Goal: Information Seeking & Learning: Find specific fact

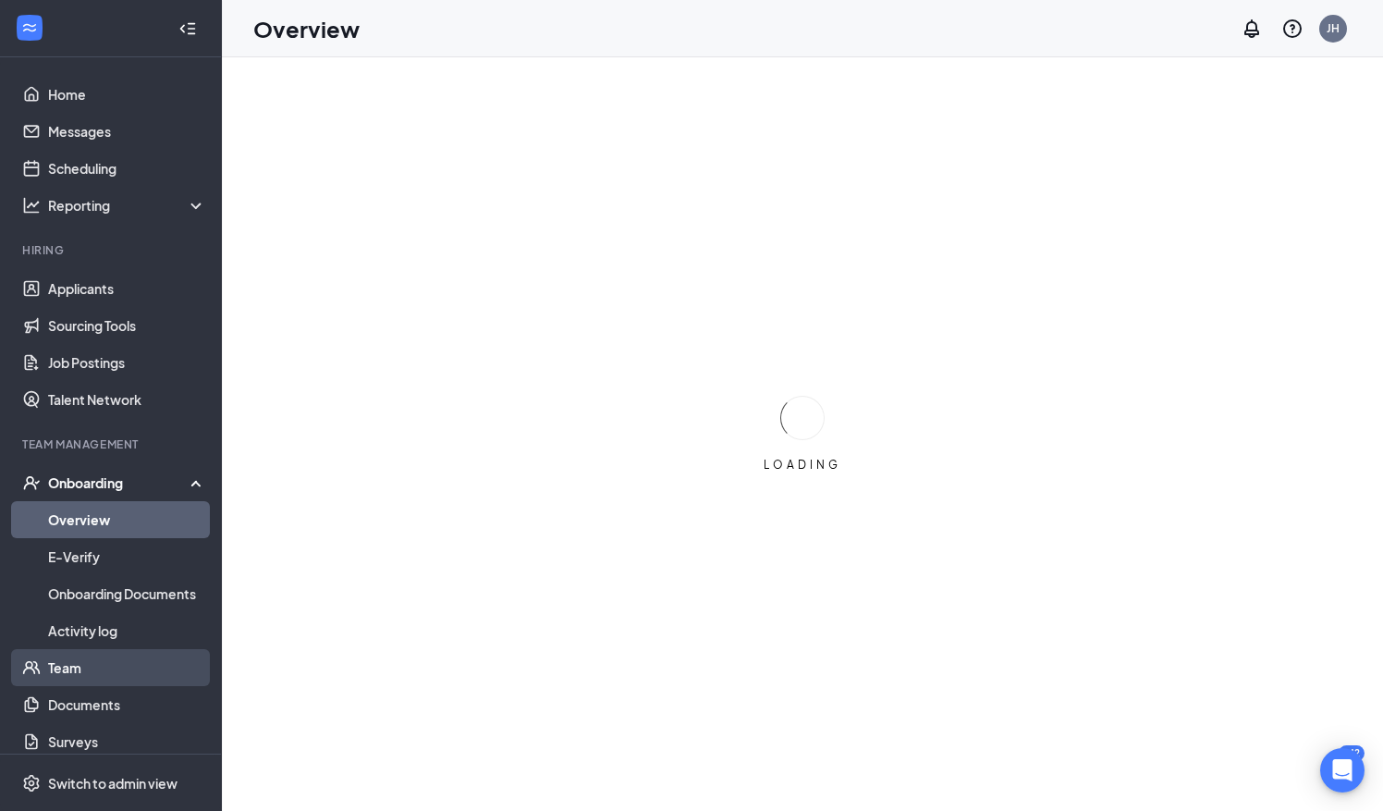
click at [65, 663] on link "Team" at bounding box center [127, 667] width 158 height 37
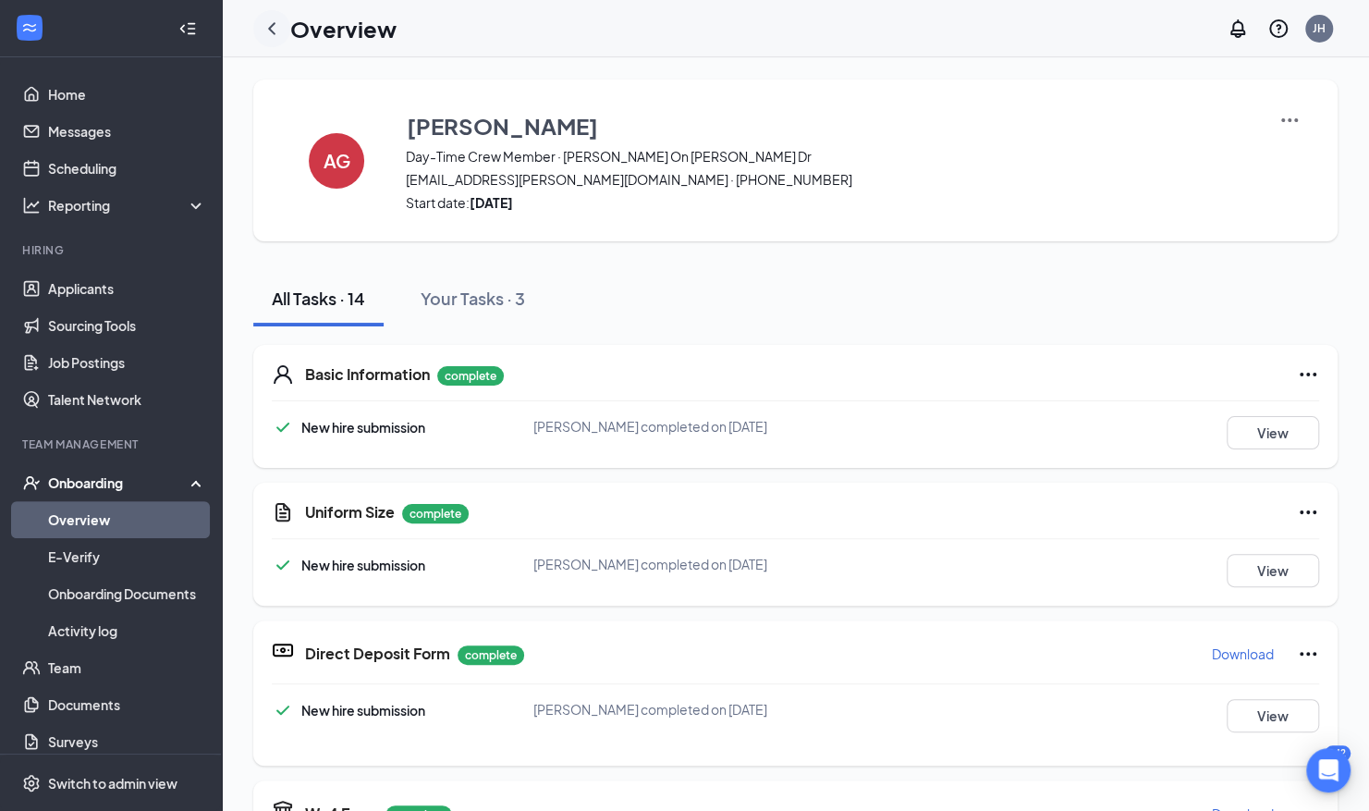
click at [277, 31] on icon "ChevronLeft" at bounding box center [272, 29] width 22 height 22
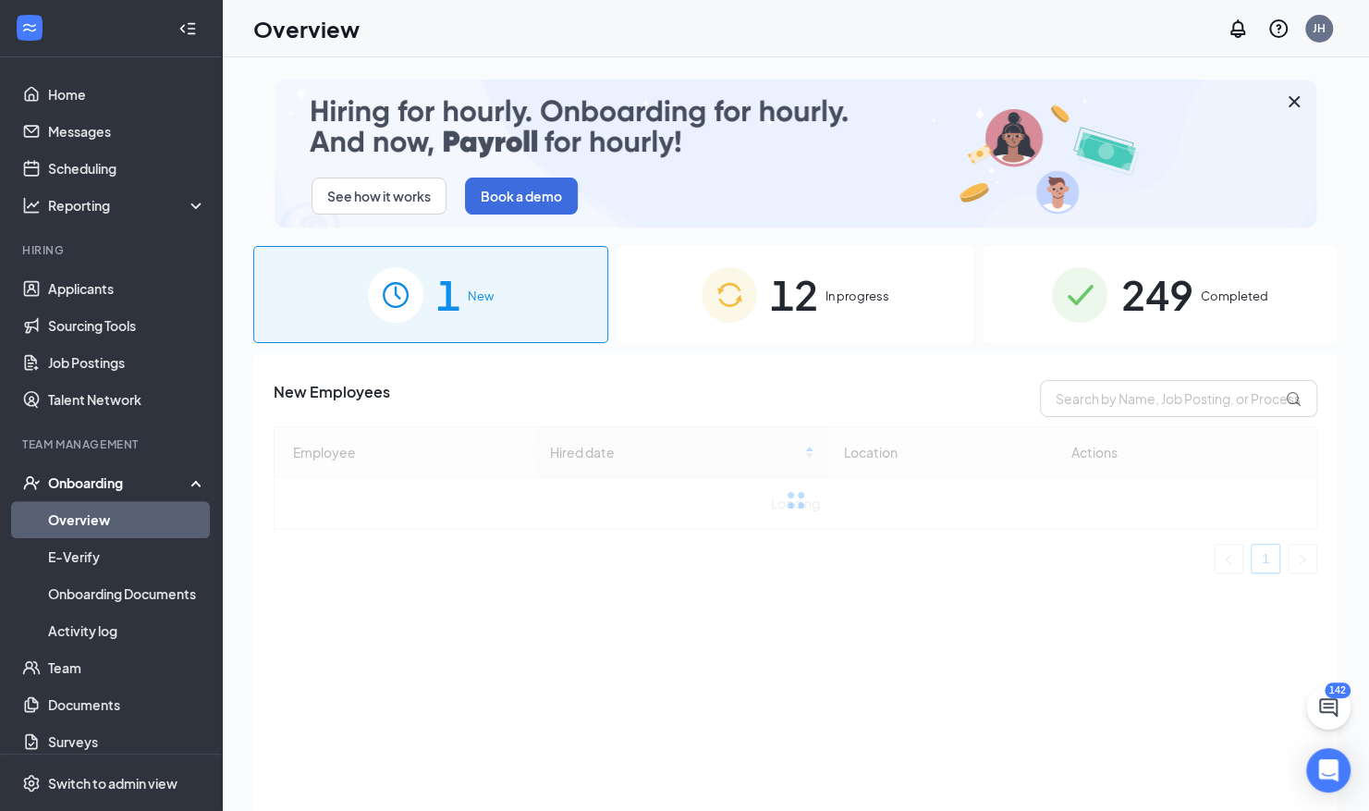
click at [1170, 329] on div "249 Completed" at bounding box center [1160, 294] width 355 height 97
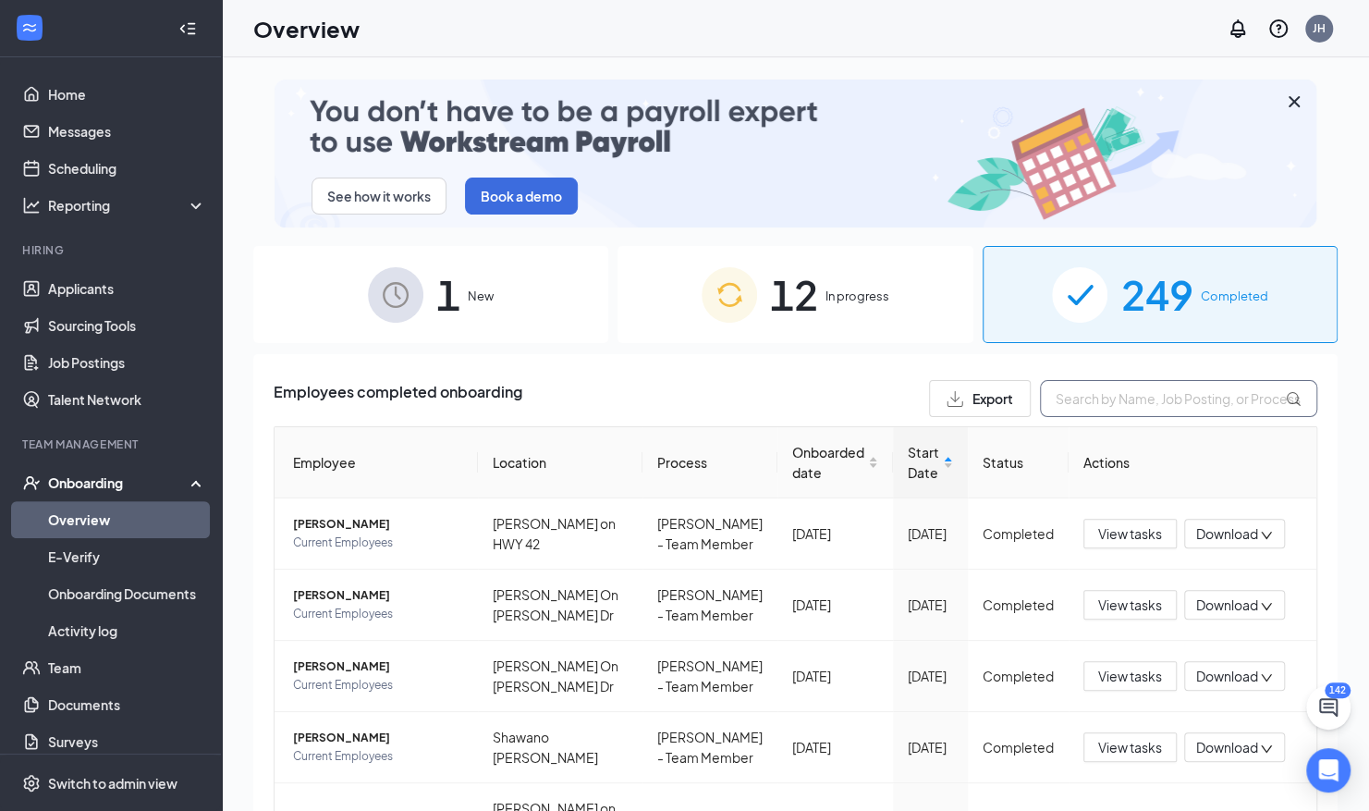
click at [1091, 395] on input "text" at bounding box center [1178, 398] width 277 height 37
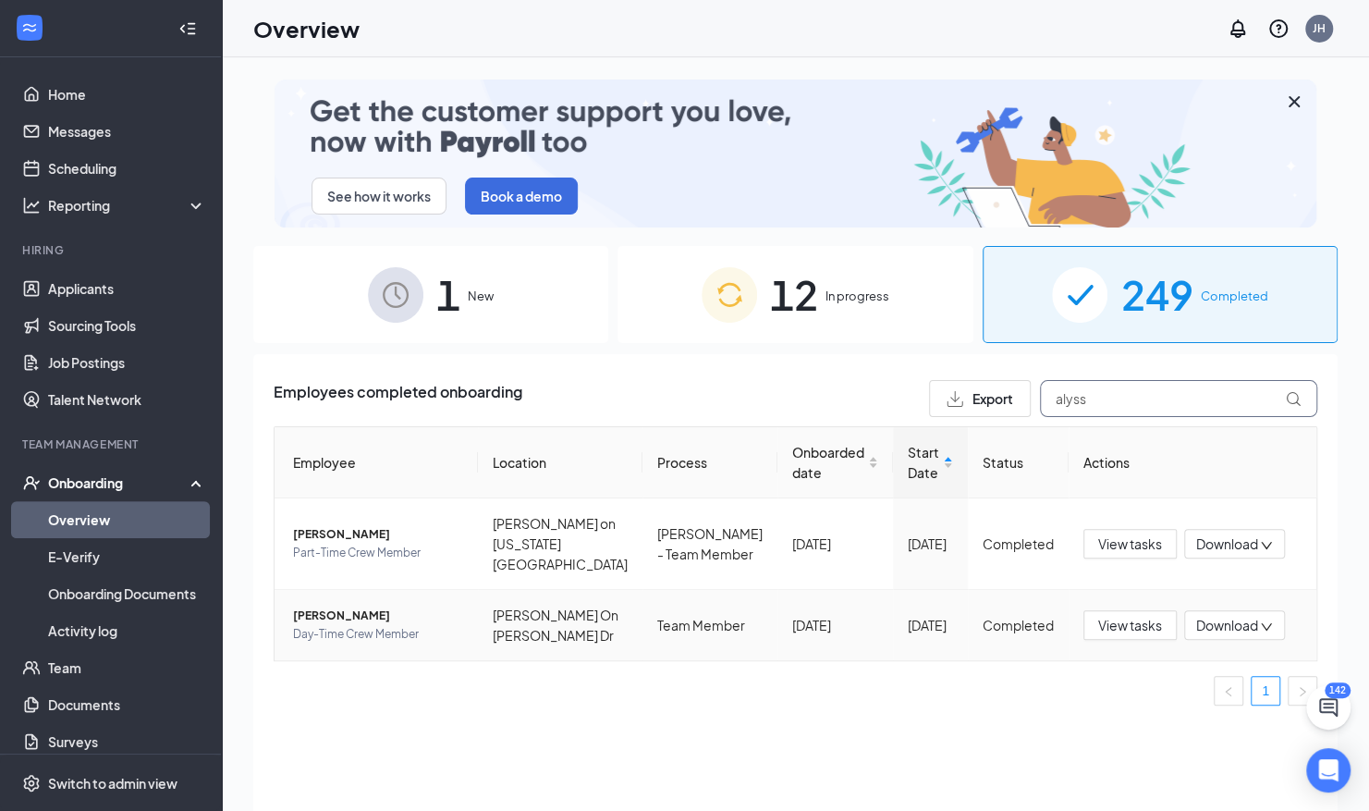
type input "alyss"
click at [344, 618] on span "[PERSON_NAME]" at bounding box center [378, 616] width 170 height 18
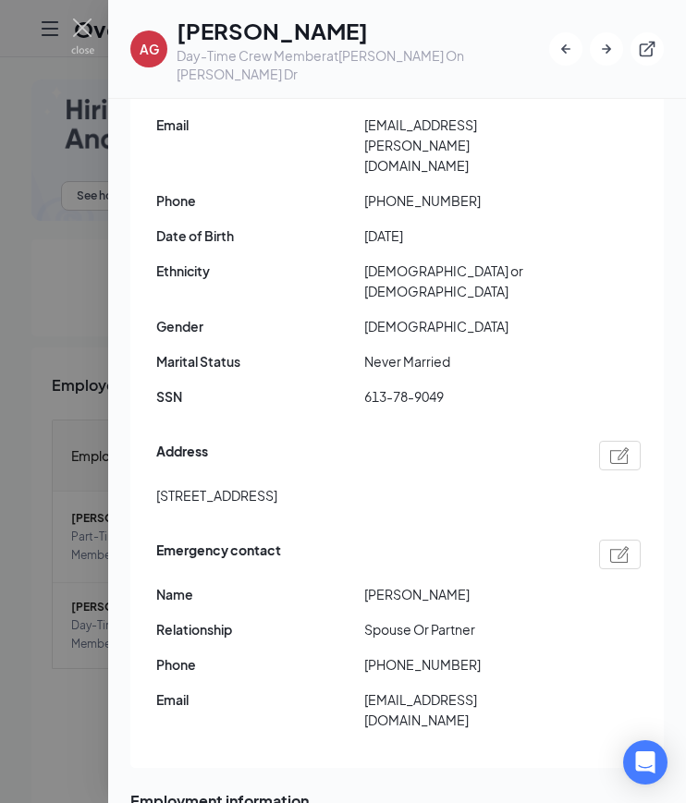
scroll to position [224, 0]
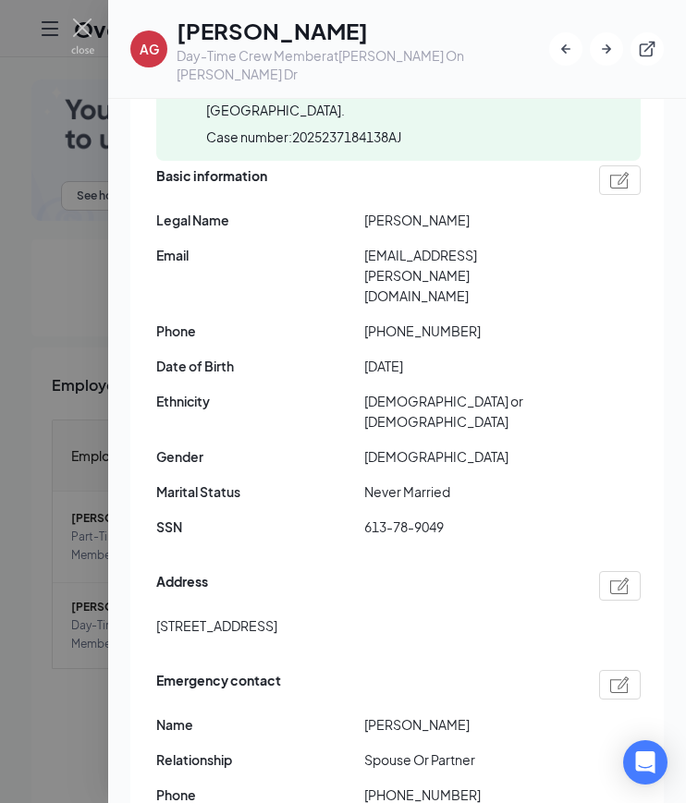
click at [372, 210] on span "[PERSON_NAME]" at bounding box center [468, 220] width 208 height 20
copy span "Alyssa"
drag, startPoint x: 420, startPoint y: 197, endPoint x: 516, endPoint y: 191, distance: 96.3
click at [516, 210] on span "[PERSON_NAME]" at bounding box center [468, 220] width 208 height 20
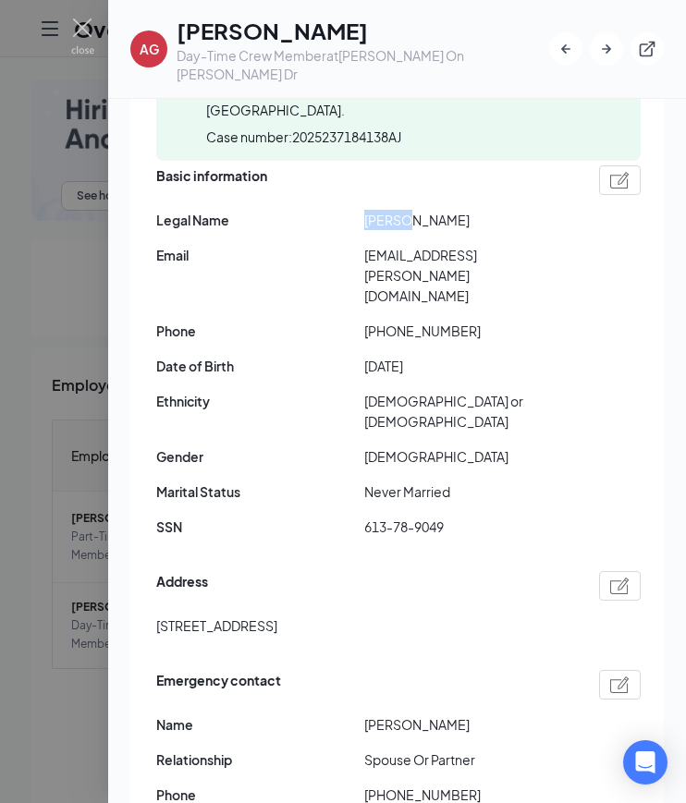
copy span "[PERSON_NAME]"
click at [431, 245] on span "[EMAIL_ADDRESS][PERSON_NAME][DOMAIN_NAME]" at bounding box center [468, 275] width 208 height 61
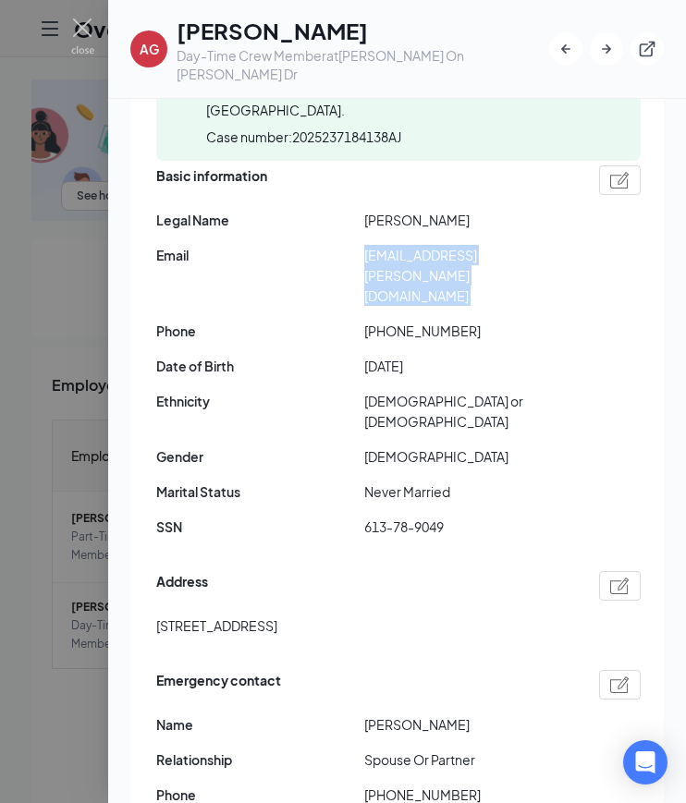
copy span "[EMAIL_ADDRESS][PERSON_NAME][DOMAIN_NAME]"
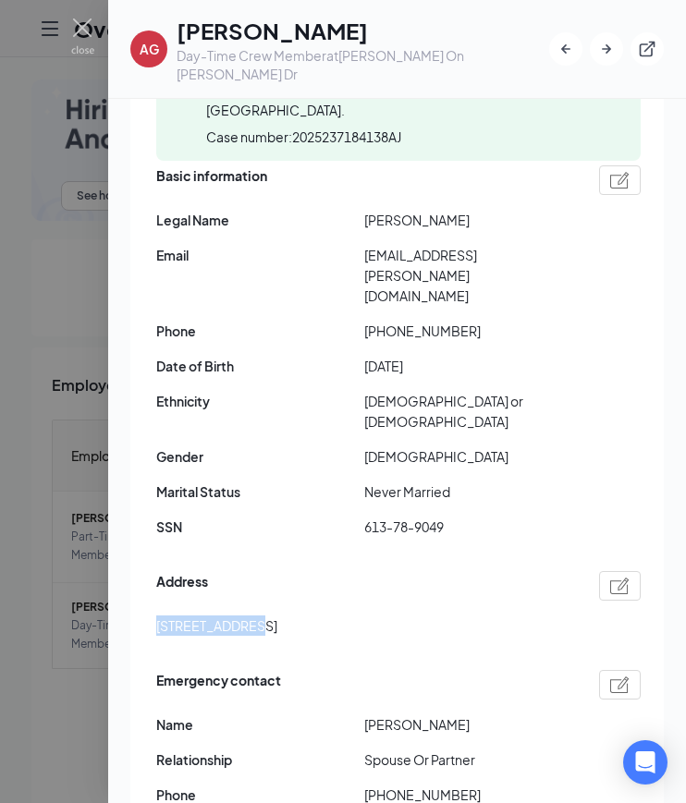
drag, startPoint x: 156, startPoint y: 546, endPoint x: 243, endPoint y: 570, distance: 90.2
click at [243, 570] on div "Address [STREET_ADDRESS]" at bounding box center [398, 609] width 484 height 84
copy span "[STREET_ADDRESS]"
click at [277, 616] on span "[STREET_ADDRESS]" at bounding box center [216, 626] width 121 height 20
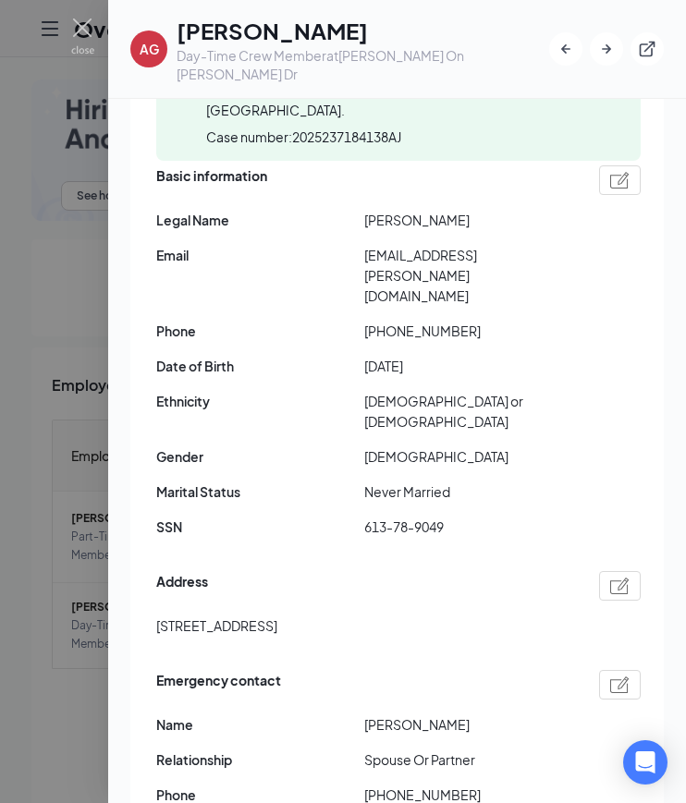
copy span "53081"
drag, startPoint x: 377, startPoint y: 272, endPoint x: 472, endPoint y: 270, distance: 94.3
click at [472, 321] on span "[PHONE_NUMBER]" at bounding box center [468, 331] width 208 height 20
copy span "9203154472"
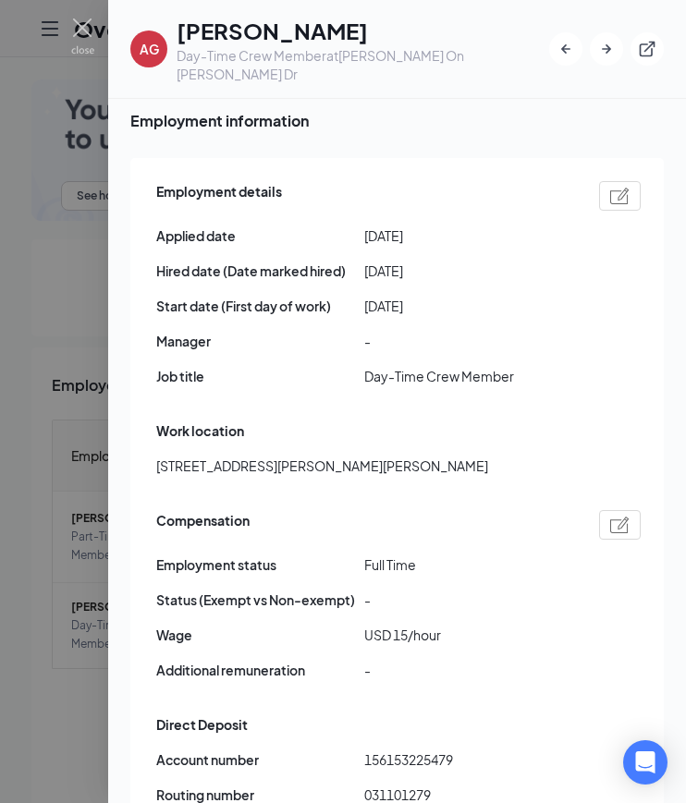
scroll to position [1245, 0]
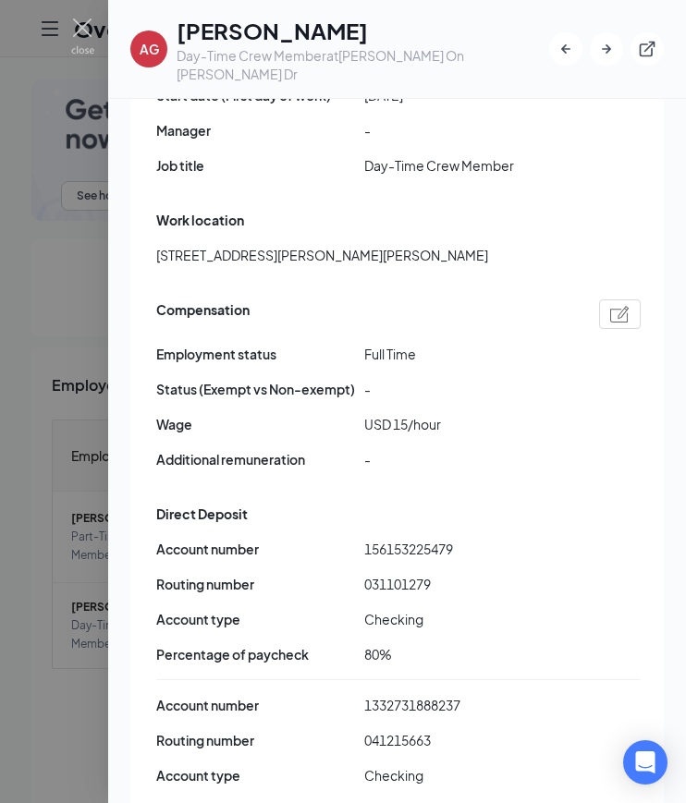
click at [394, 574] on span "031101279" at bounding box center [468, 584] width 208 height 20
copy span "031101279"
click at [392, 539] on span "156153225479" at bounding box center [468, 549] width 208 height 20
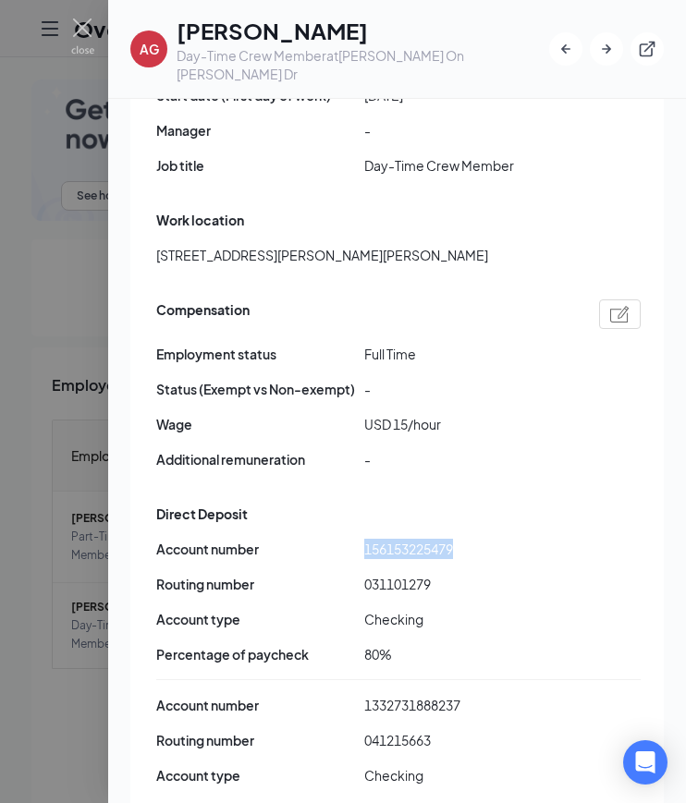
copy span "156153225479"
click at [389, 730] on span "041215663" at bounding box center [468, 740] width 208 height 20
copy span "041215663"
click at [410, 695] on span "1332731888237" at bounding box center [468, 705] width 208 height 20
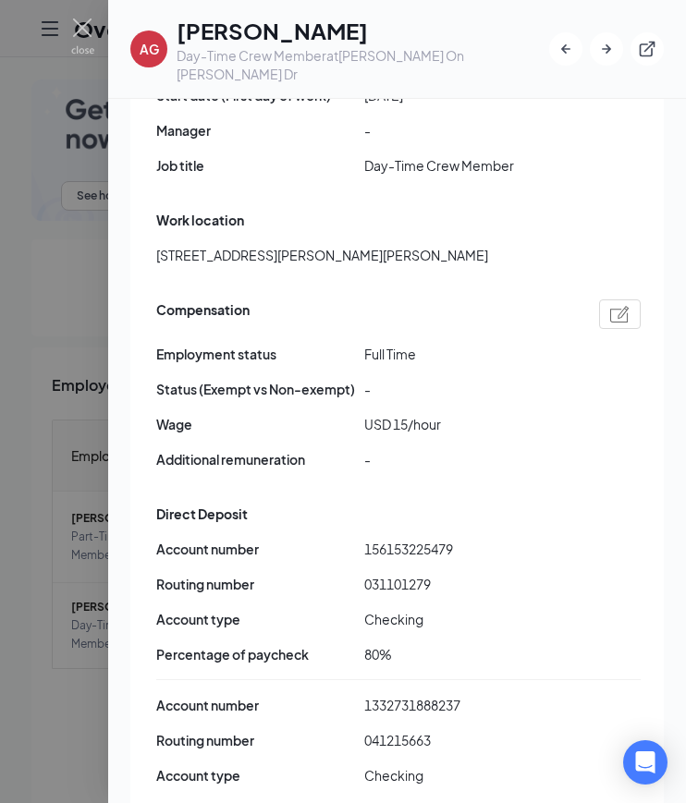
click at [410, 695] on span "1332731888237" at bounding box center [468, 705] width 208 height 20
copy span "1332731888237"
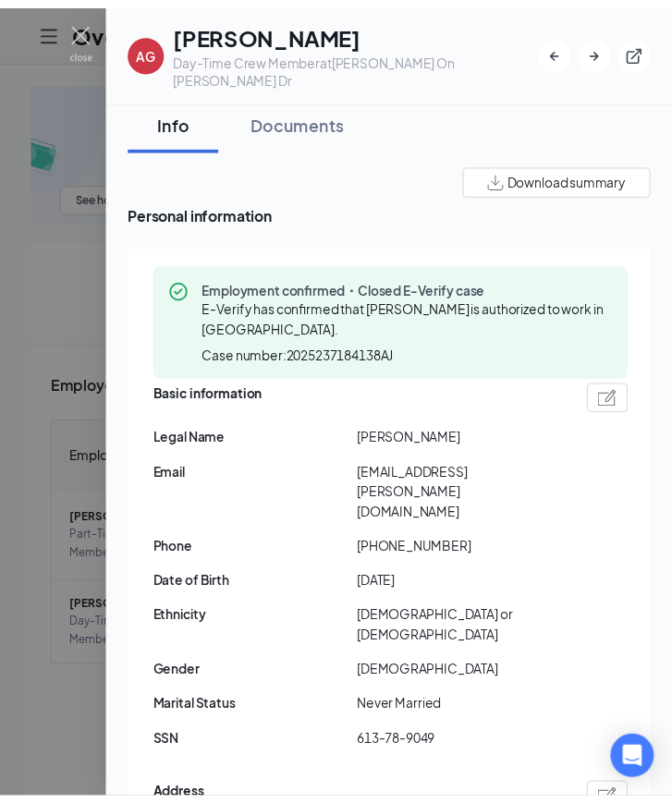
scroll to position [0, 0]
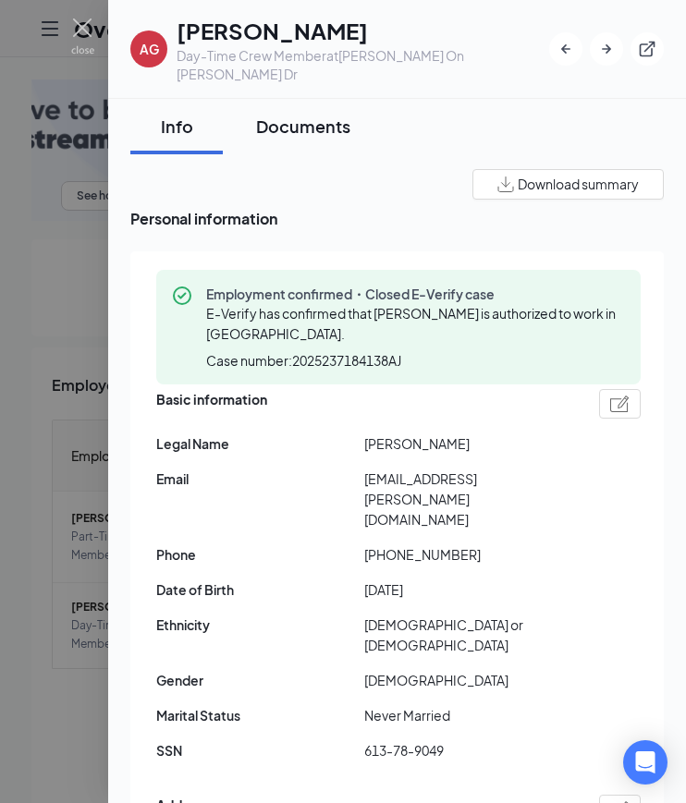
click at [323, 116] on div "Documents" at bounding box center [303, 126] width 94 height 23
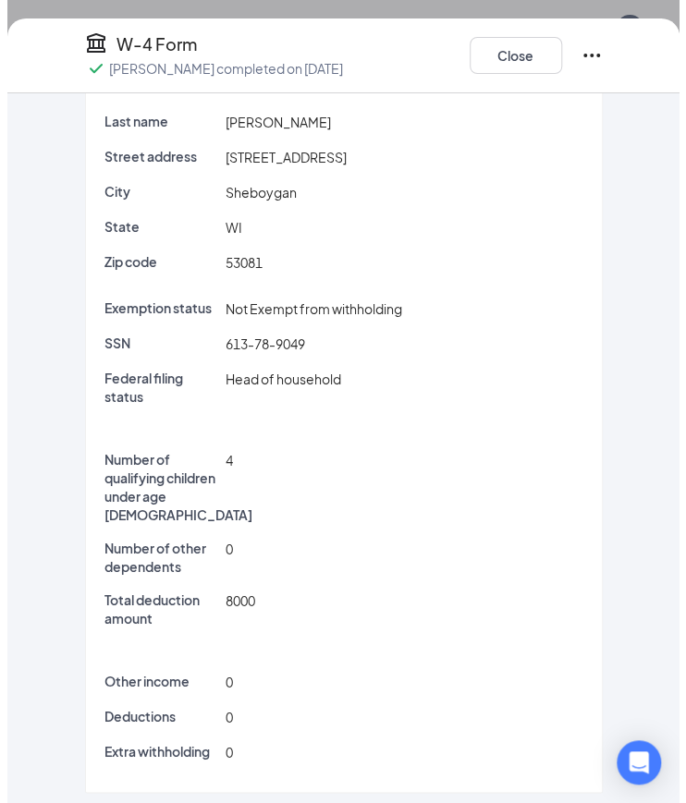
scroll to position [182, 0]
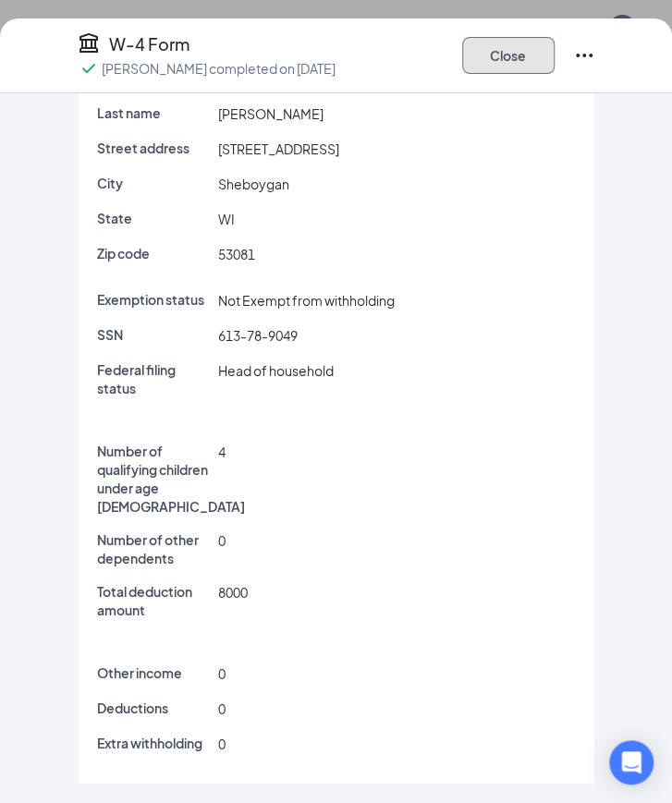
click at [512, 70] on button "Close" at bounding box center [508, 55] width 92 height 37
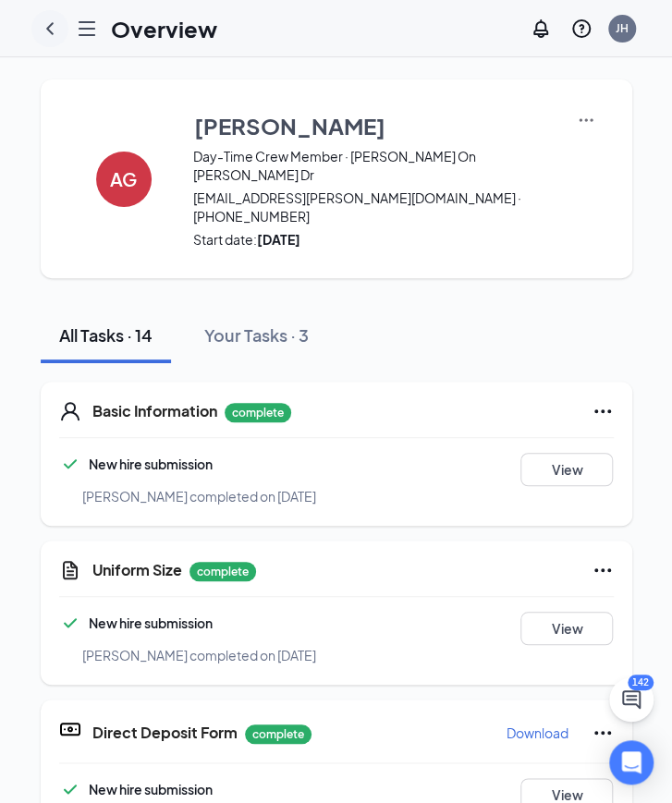
click at [48, 31] on icon "ChevronLeft" at bounding box center [50, 29] width 22 height 22
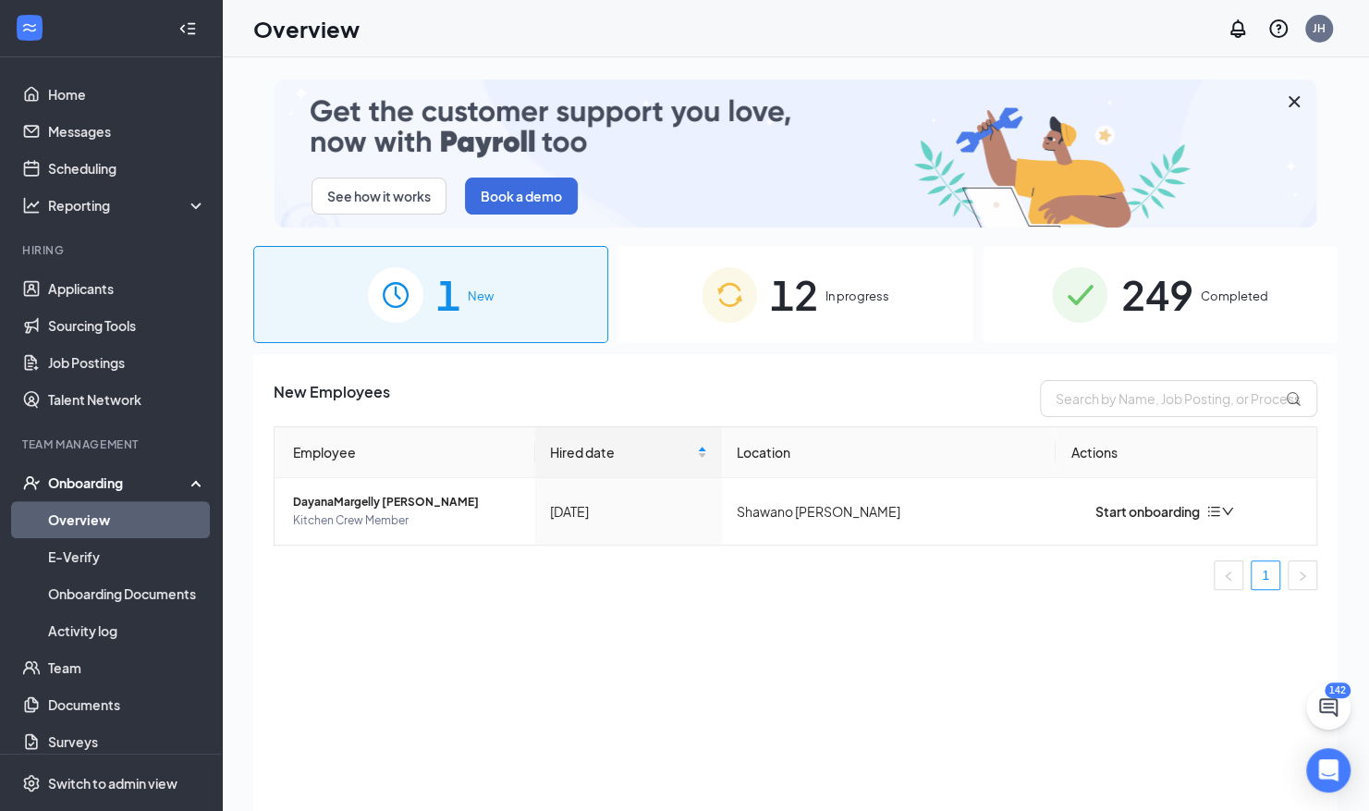
click at [1198, 329] on div "249 Completed" at bounding box center [1160, 294] width 355 height 97
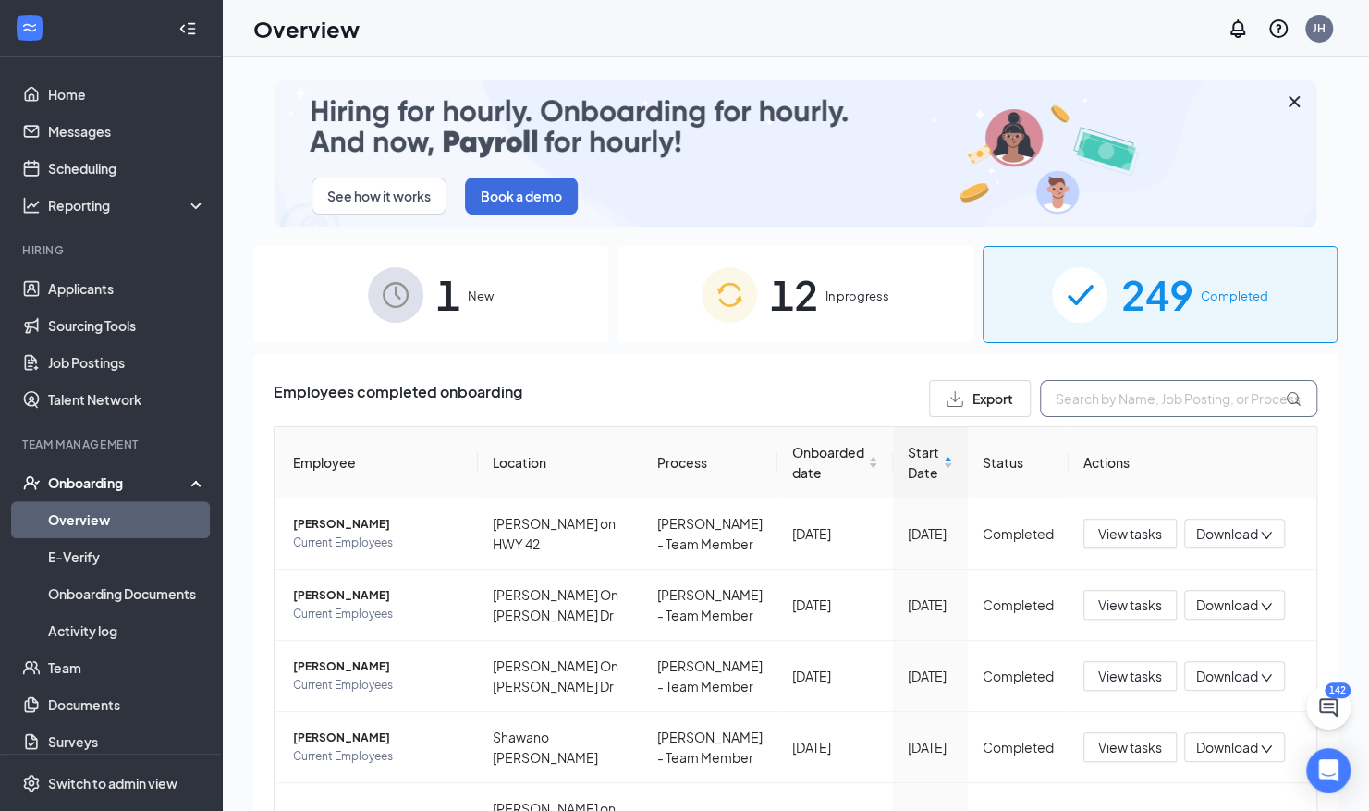
click at [1150, 410] on input "text" at bounding box center [1178, 398] width 277 height 37
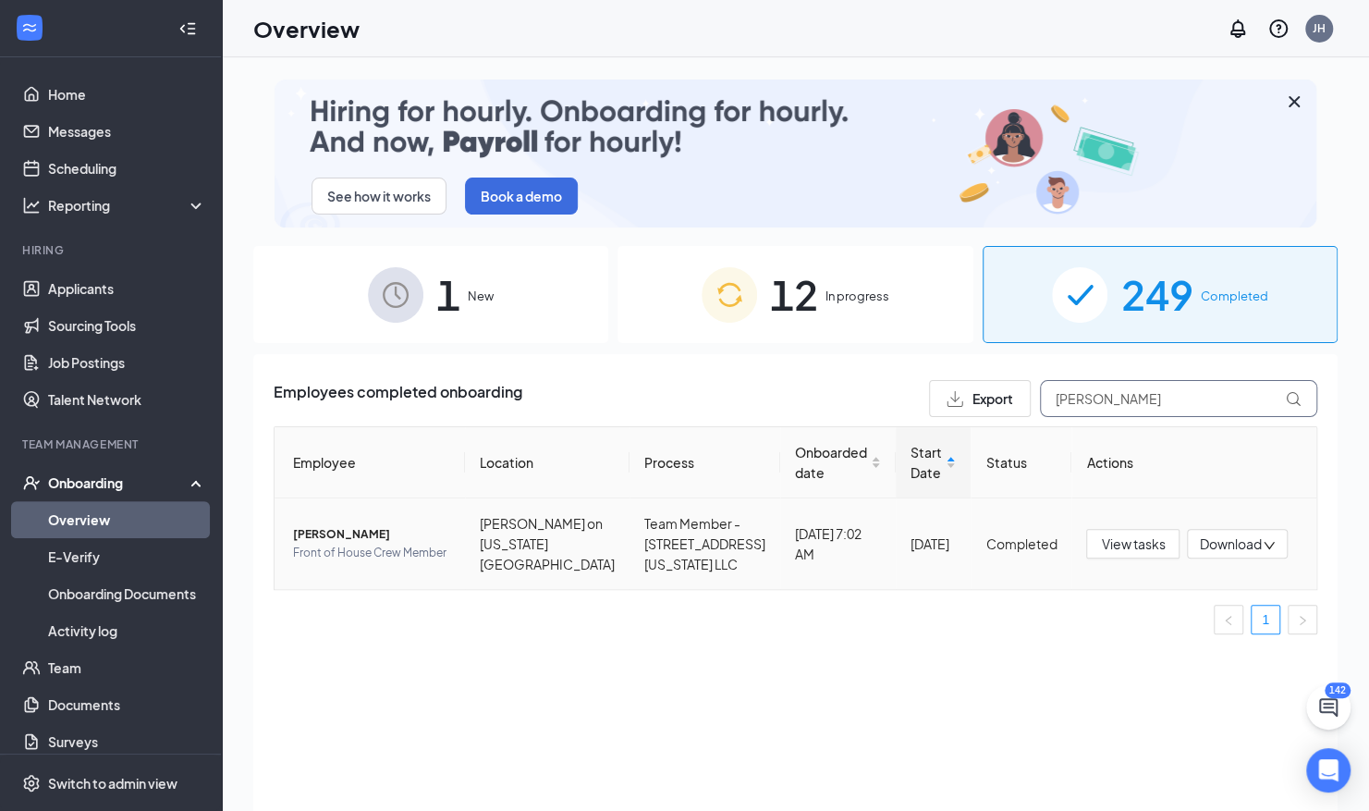
type input "[PERSON_NAME]"
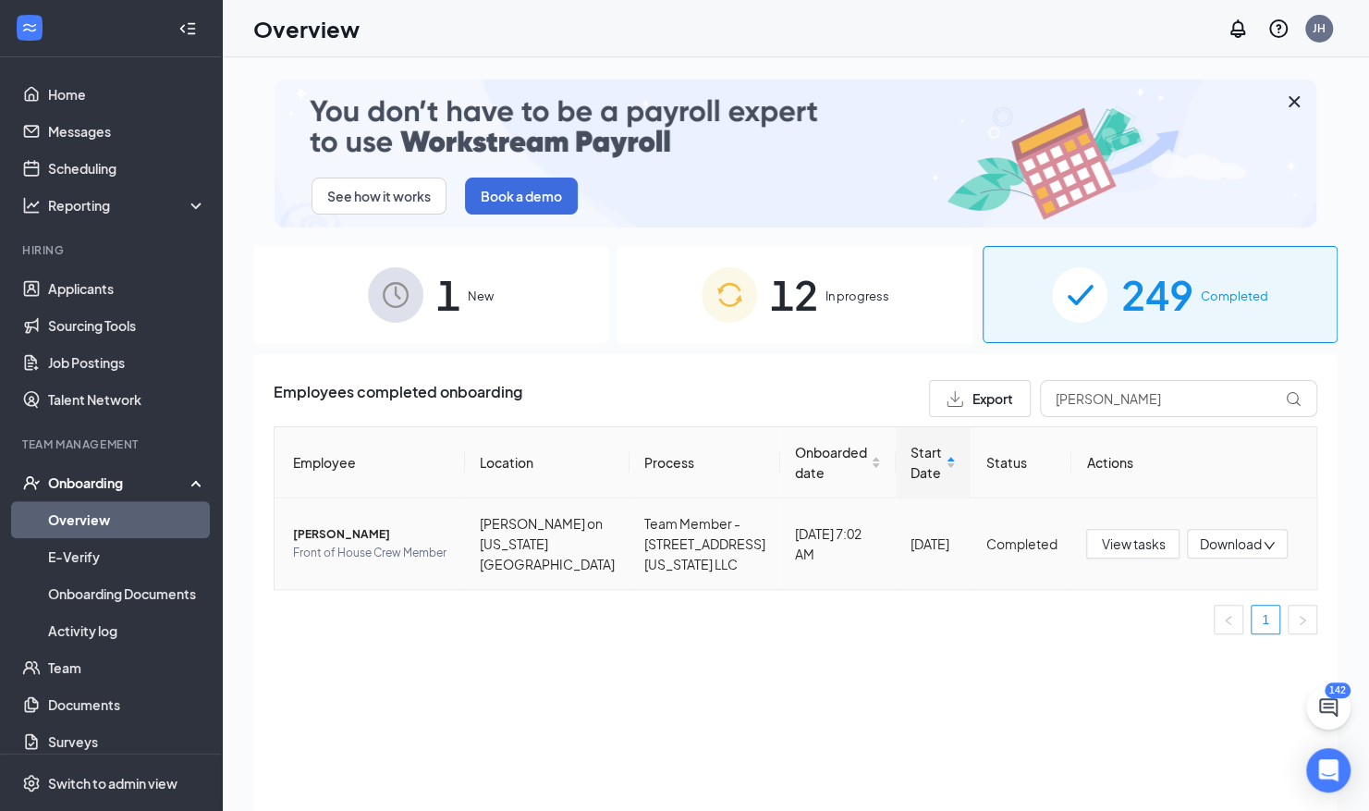
click at [314, 557] on span "Front of House Crew Member" at bounding box center [371, 553] width 157 height 18
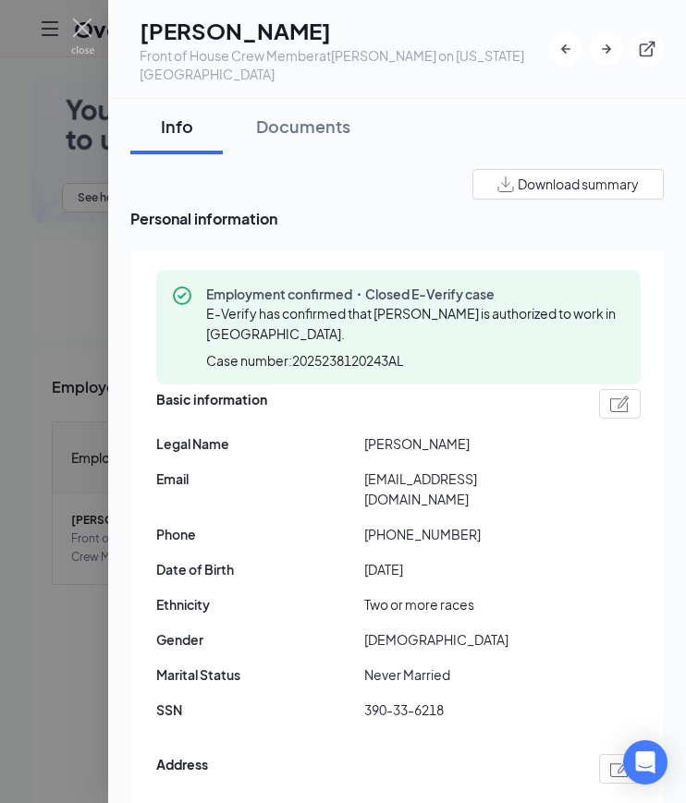
click at [386, 434] on span "[PERSON_NAME]" at bounding box center [468, 444] width 208 height 20
click at [440, 434] on span "[PERSON_NAME]" at bounding box center [468, 444] width 208 height 20
click at [433, 434] on span "[PERSON_NAME]" at bounding box center [468, 444] width 208 height 20
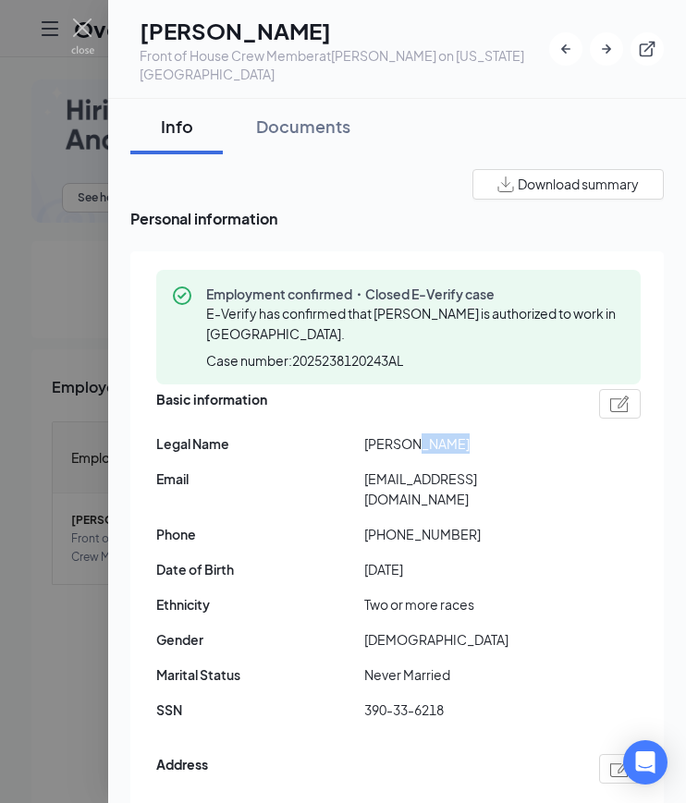
click at [481, 469] on span "[EMAIL_ADDRESS][DOMAIN_NAME]" at bounding box center [468, 489] width 208 height 41
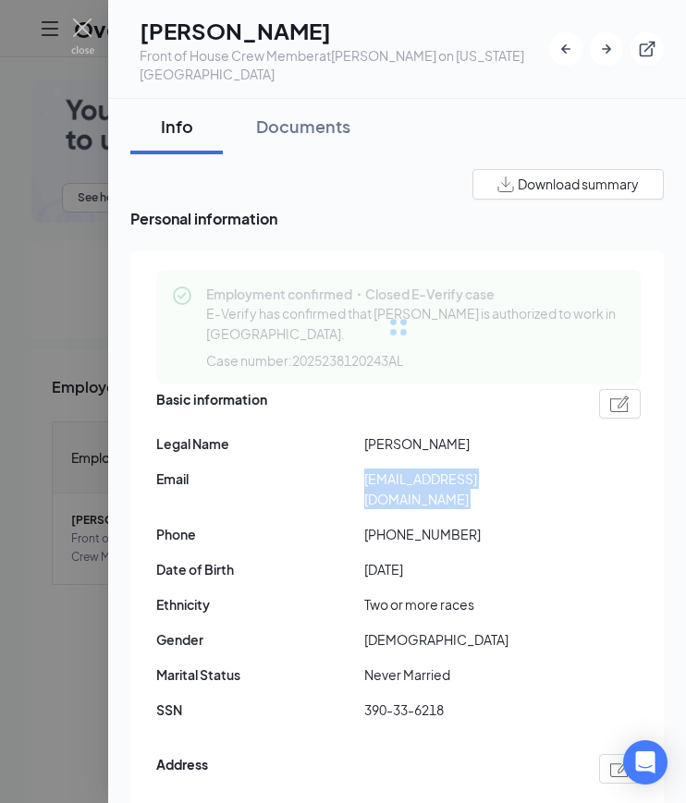
click at [481, 469] on span "[EMAIL_ADDRESS][DOMAIN_NAME]" at bounding box center [468, 489] width 208 height 41
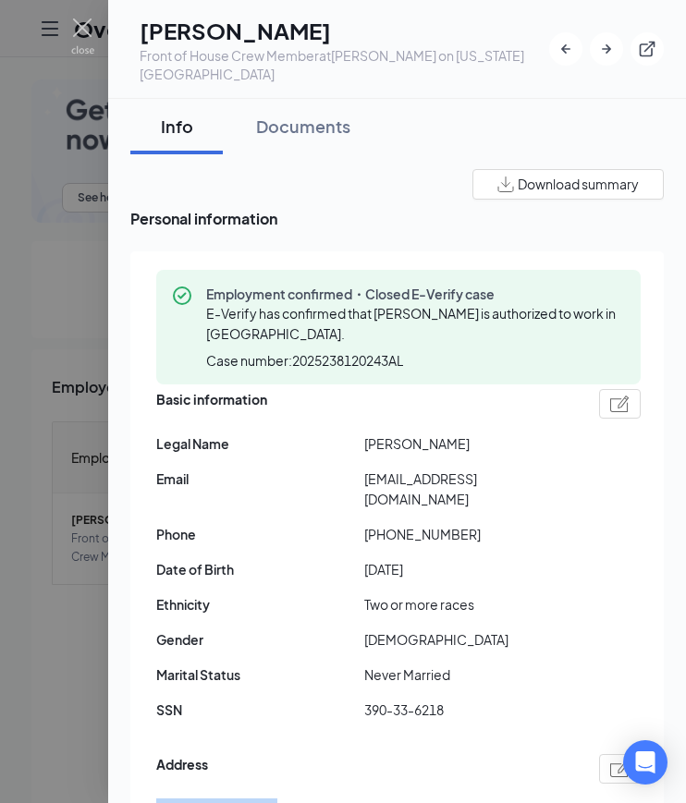
drag, startPoint x: 153, startPoint y: 772, endPoint x: 264, endPoint y: 781, distance: 111.3
click at [264, 781] on div "Employment confirmed・Closed E-Verify case E-Verify has confirmed that [PERSON_N…" at bounding box center [396, 676] width 533 height 851
drag, startPoint x: 378, startPoint y: 494, endPoint x: 466, endPoint y: 493, distance: 87.8
click at [466, 524] on span "[PHONE_NUMBER]" at bounding box center [468, 534] width 208 height 20
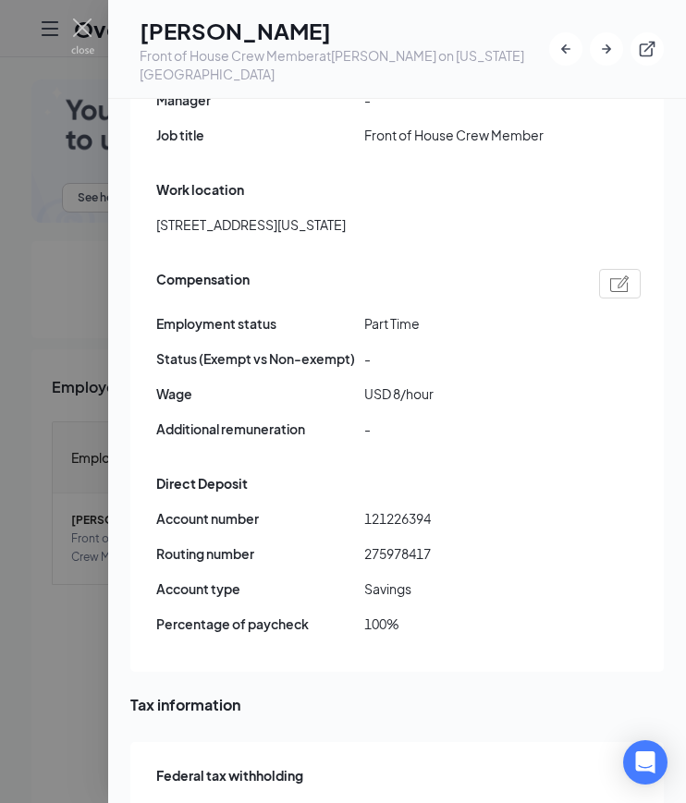
scroll to position [1256, 0]
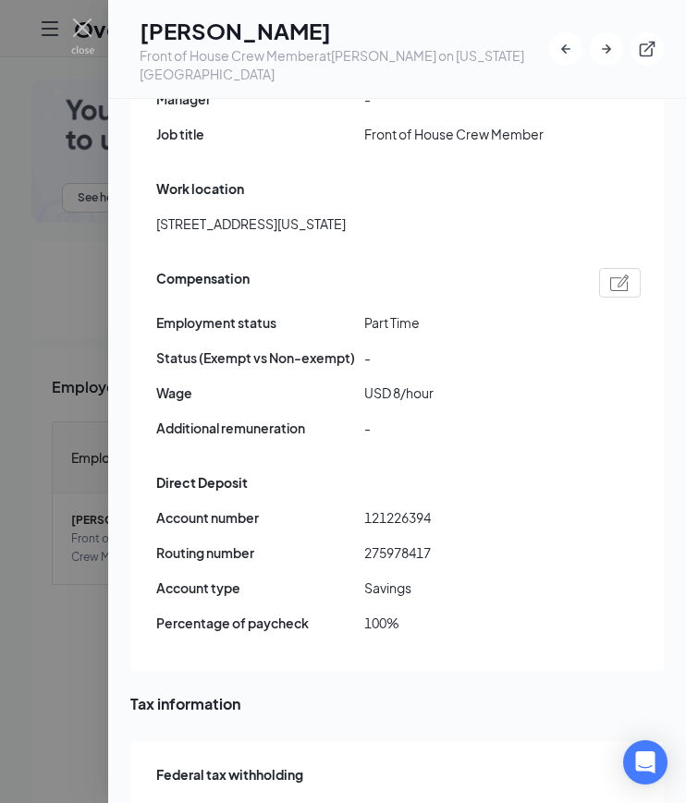
click at [401, 508] on div "Account number [FINANCIAL_ID] Routing number [US_BANK_ROUTING_MICR] Account typ…" at bounding box center [398, 578] width 484 height 141
click at [423, 508] on span "121226394" at bounding box center [468, 518] width 208 height 20
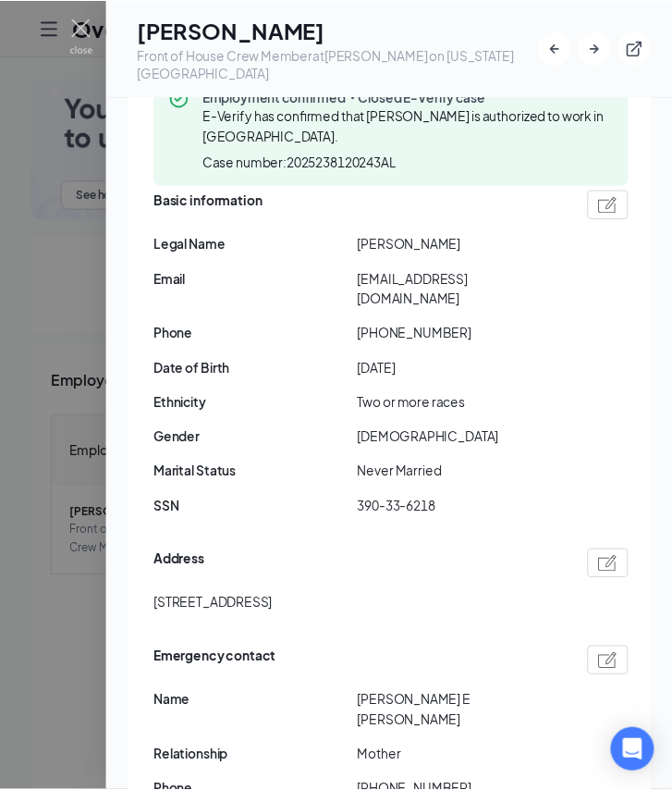
scroll to position [143, 0]
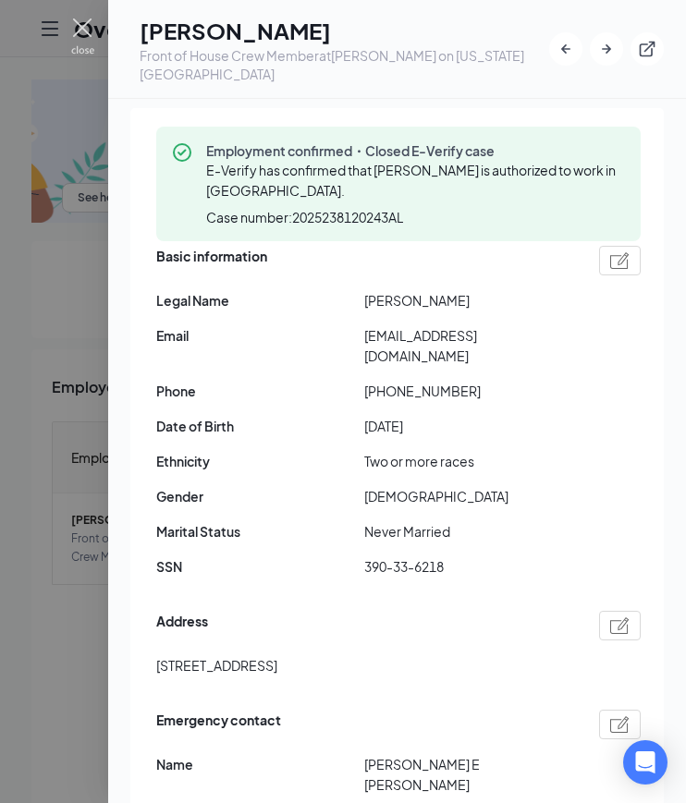
click at [92, 36] on img at bounding box center [82, 36] width 23 height 36
